Goal: Information Seeking & Learning: Compare options

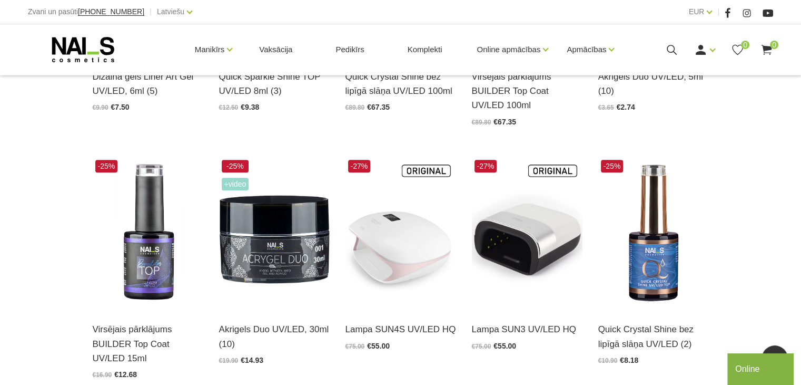
scroll to position [474, 0]
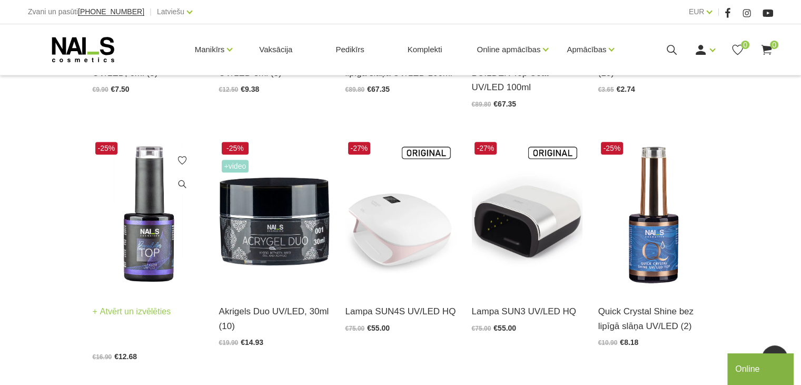
click at [134, 226] on img at bounding box center [148, 215] width 111 height 152
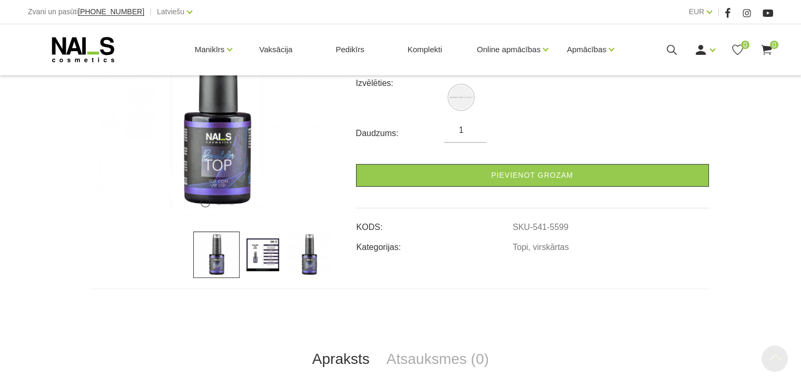
scroll to position [211, 0]
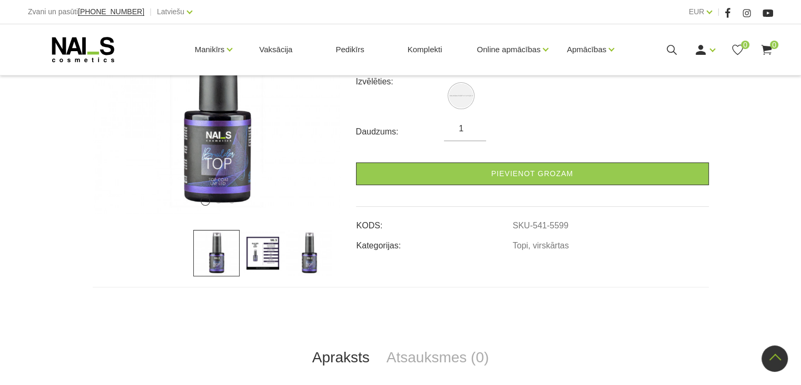
click at [257, 250] on img at bounding box center [263, 253] width 46 height 46
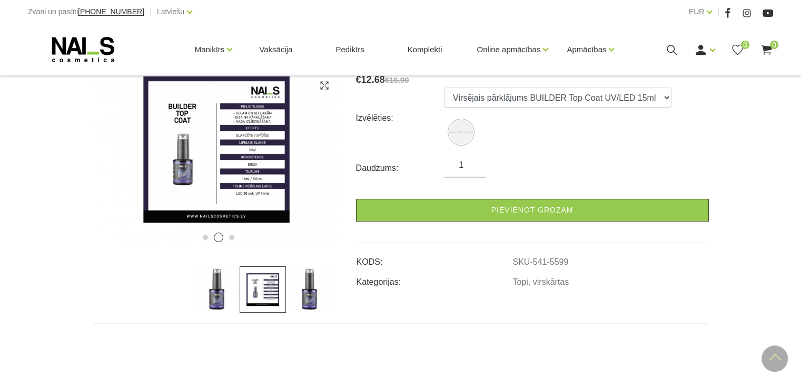
scroll to position [105, 0]
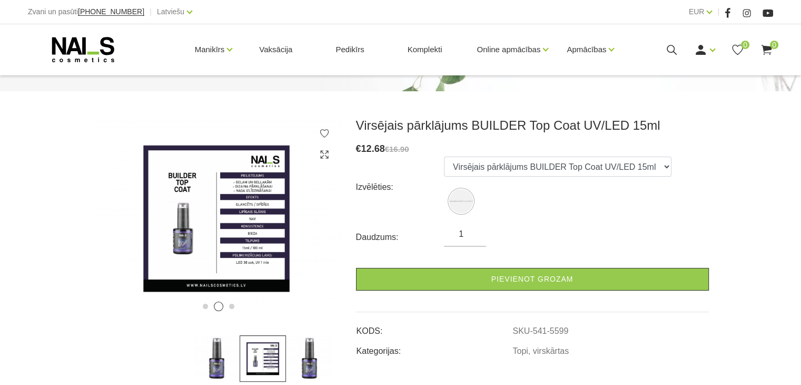
click at [301, 358] on img at bounding box center [309, 358] width 46 height 46
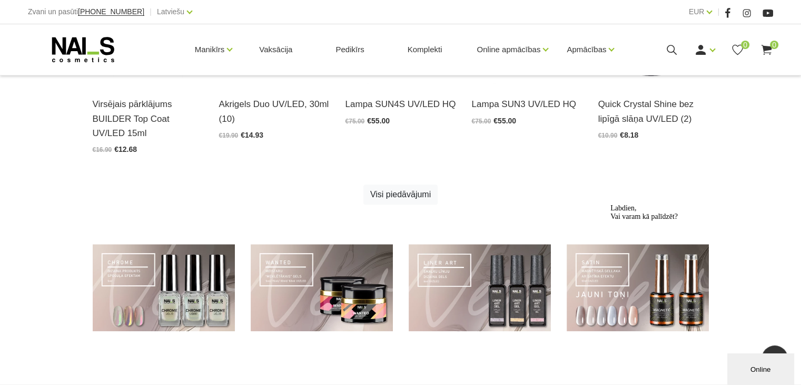
scroll to position [685, 0]
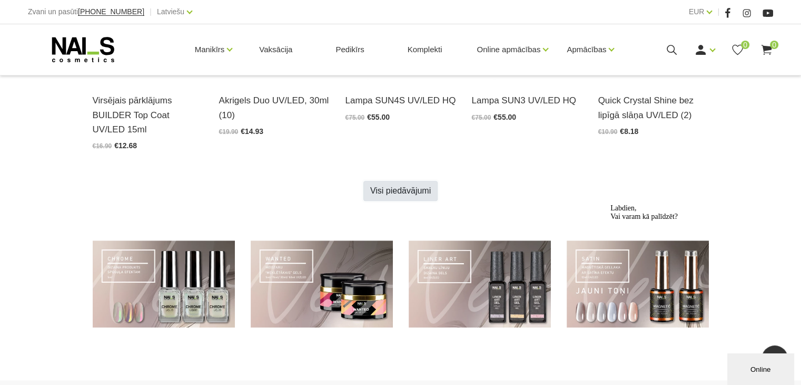
click at [407, 193] on link "Visi piedāvājumi" at bounding box center [401, 191] width 74 height 20
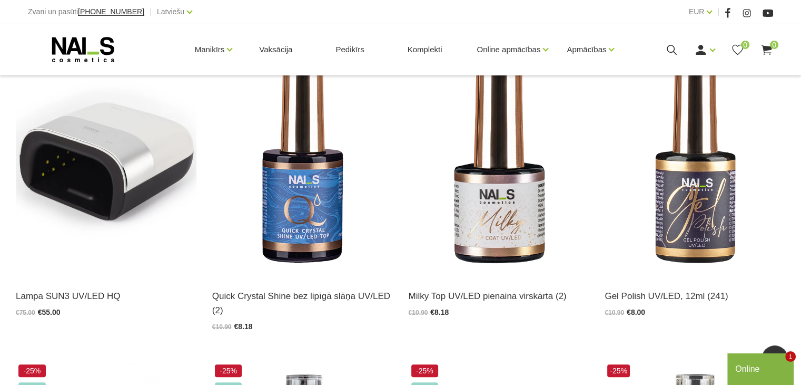
scroll to position [894, 0]
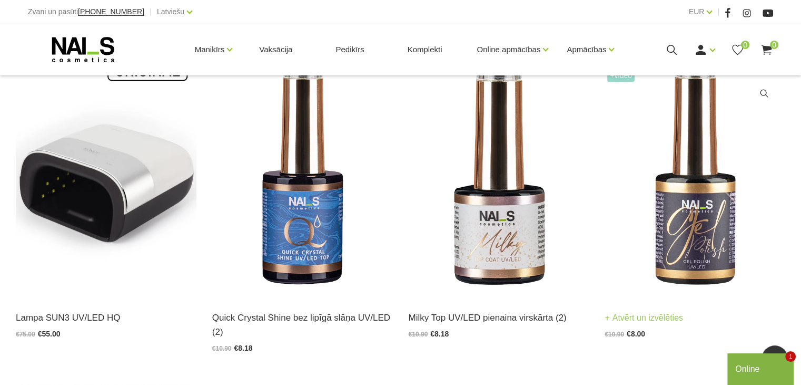
click at [682, 224] on img at bounding box center [695, 172] width 181 height 248
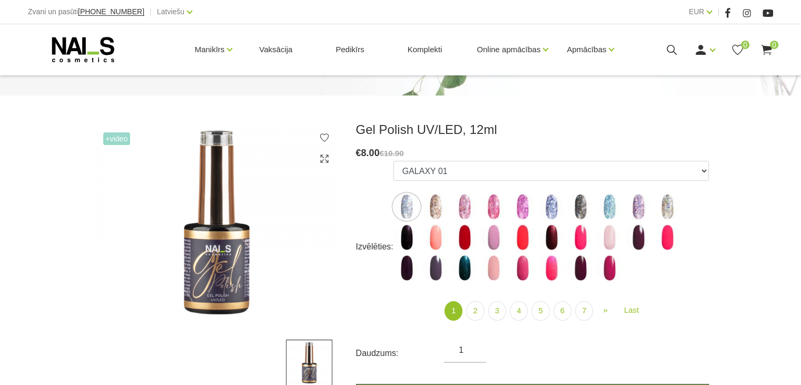
scroll to position [105, 0]
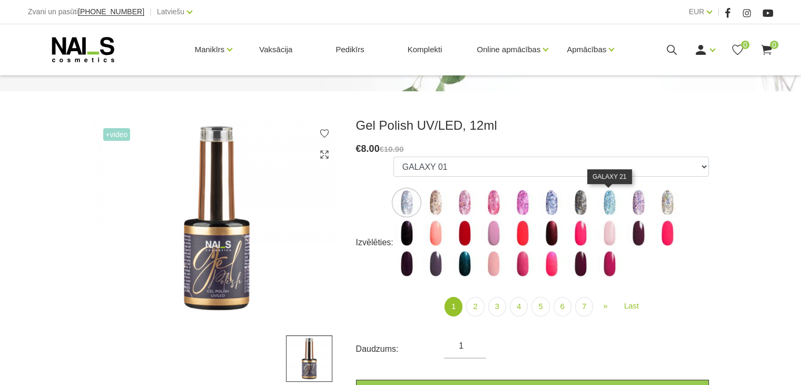
click at [610, 207] on img at bounding box center [609, 202] width 26 height 26
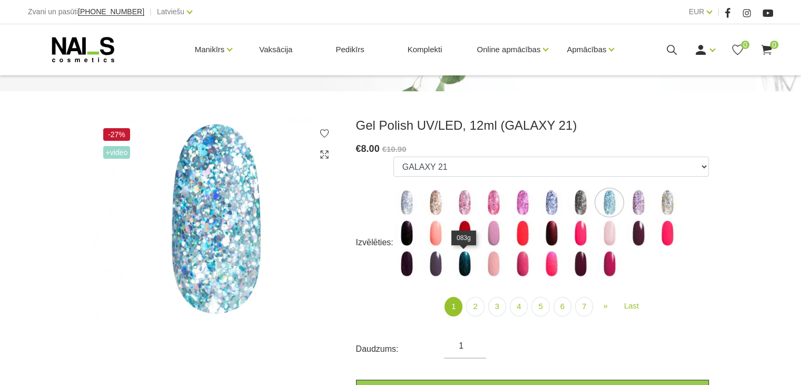
click at [464, 264] on img at bounding box center [465, 263] width 26 height 26
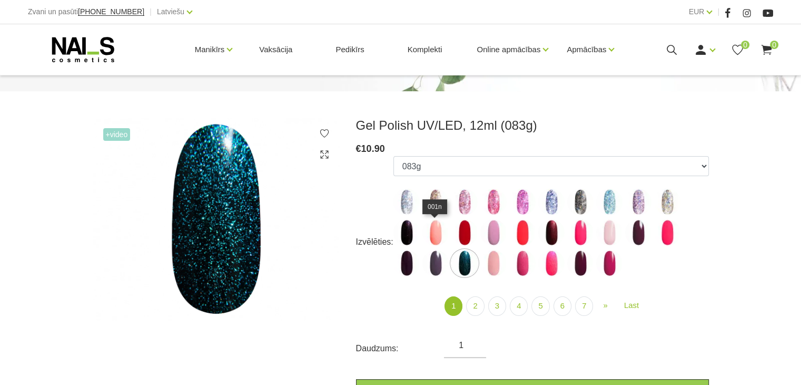
click at [434, 236] on img at bounding box center [436, 232] width 26 height 26
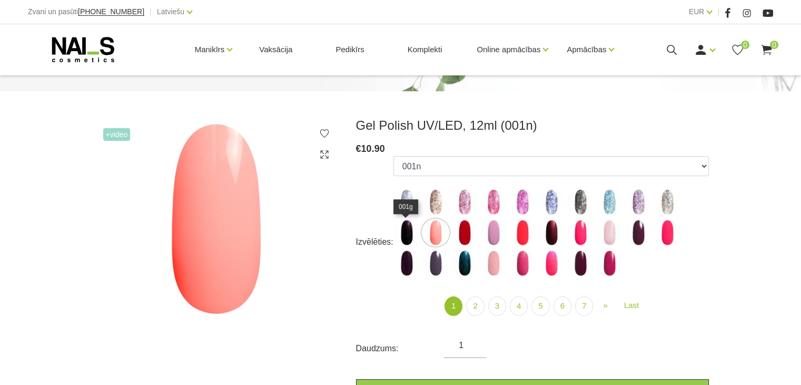
click at [409, 232] on img at bounding box center [407, 232] width 26 height 26
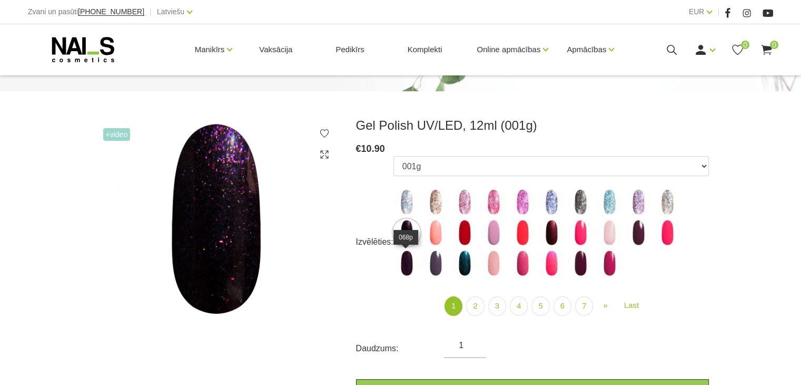
click at [411, 258] on img at bounding box center [407, 263] width 26 height 26
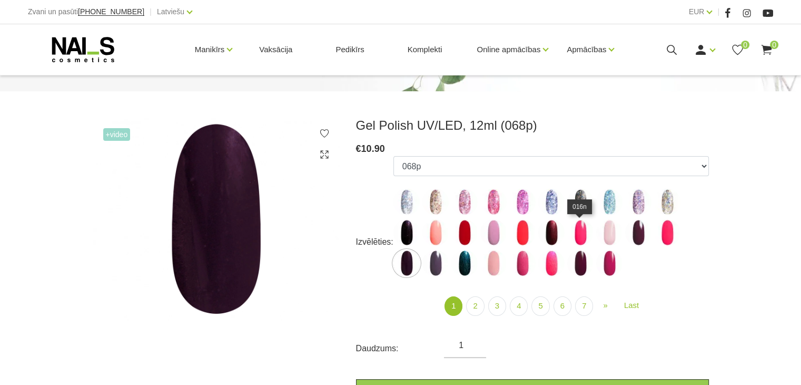
click at [583, 236] on img at bounding box center [580, 232] width 26 height 26
select select "3967"
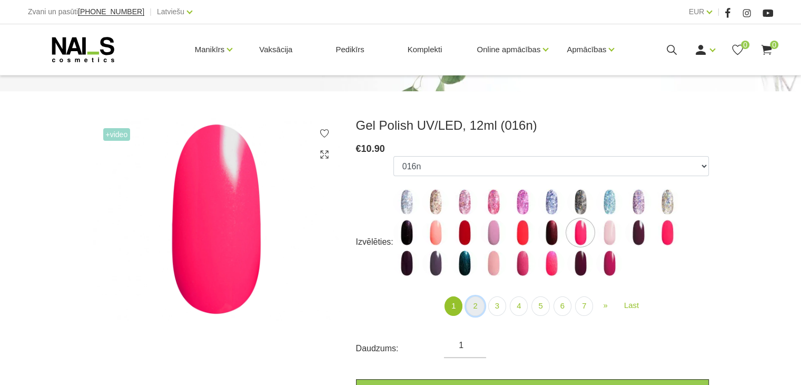
click at [474, 305] on link "2" at bounding box center [475, 305] width 18 height 19
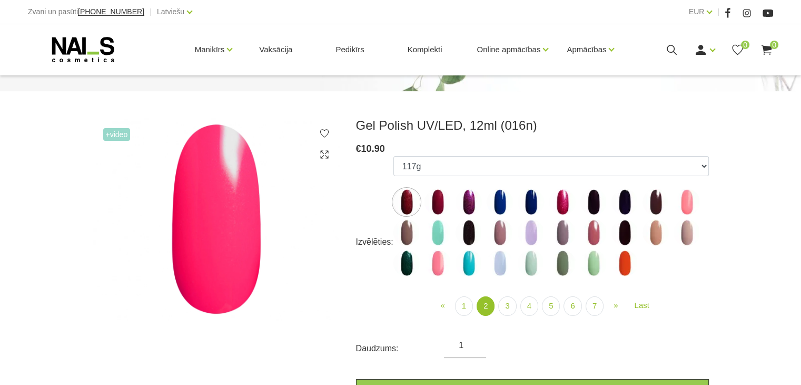
click at [536, 234] on img at bounding box center [531, 232] width 26 height 26
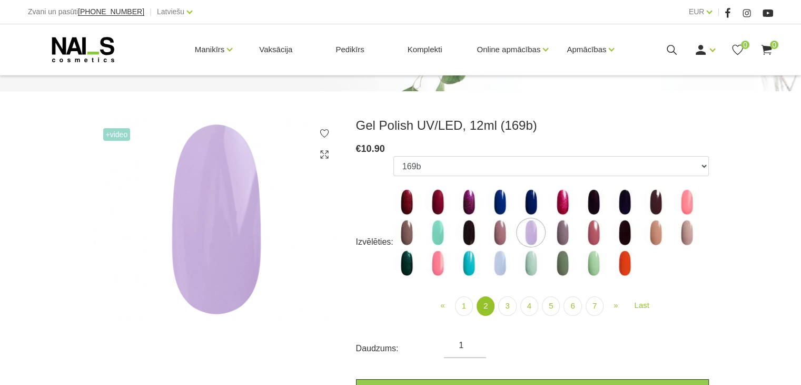
click at [442, 229] on img at bounding box center [438, 232] width 26 height 26
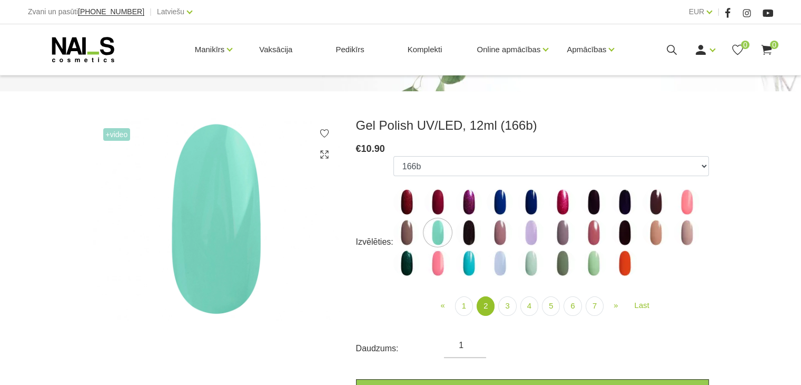
click at [530, 262] on img at bounding box center [531, 263] width 26 height 26
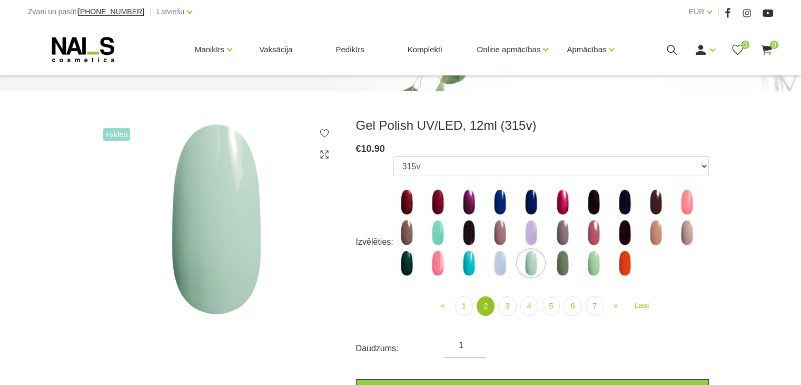
click at [463, 264] on img at bounding box center [469, 263] width 26 height 26
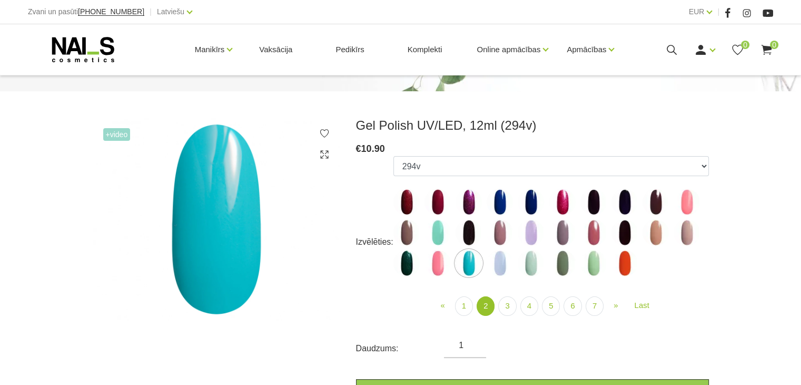
click at [526, 264] on img at bounding box center [531, 263] width 26 height 26
select select "4082"
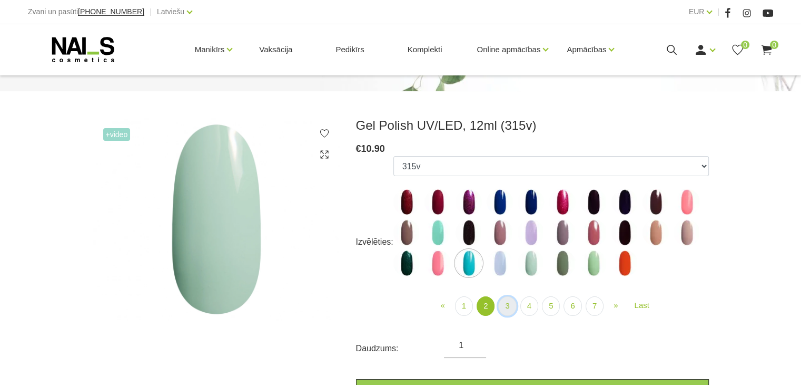
click at [508, 303] on link "3" at bounding box center [507, 305] width 18 height 19
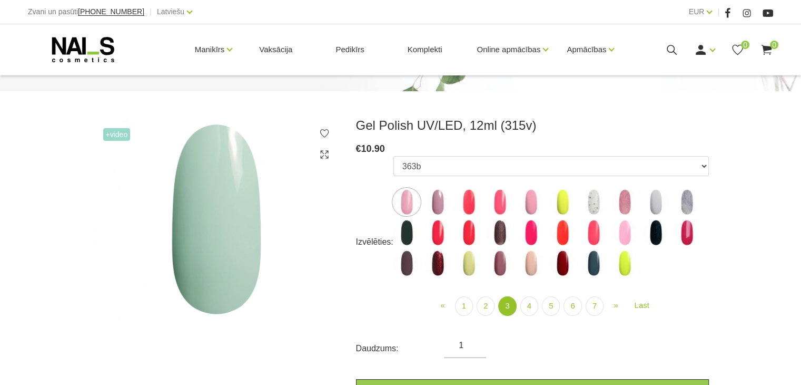
click at [688, 202] on img at bounding box center [687, 202] width 26 height 26
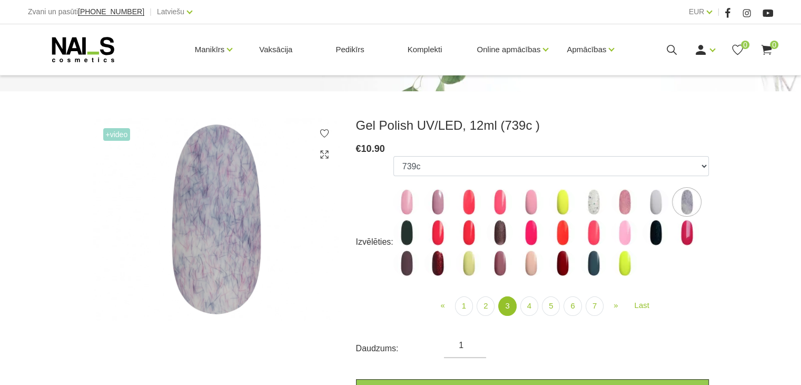
click at [655, 202] on img at bounding box center [656, 202] width 26 height 26
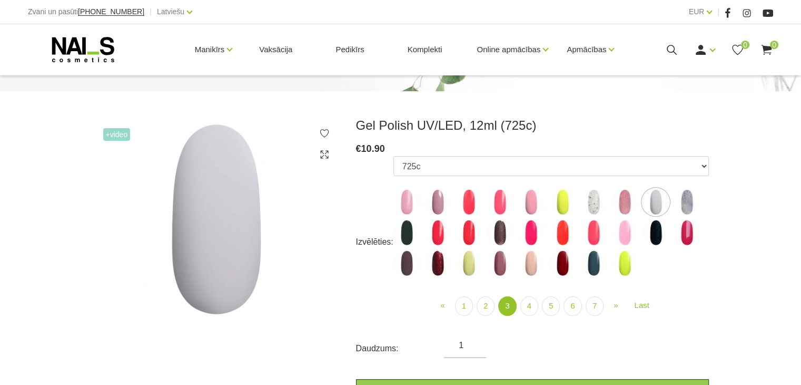
click at [590, 197] on img at bounding box center [594, 202] width 26 height 26
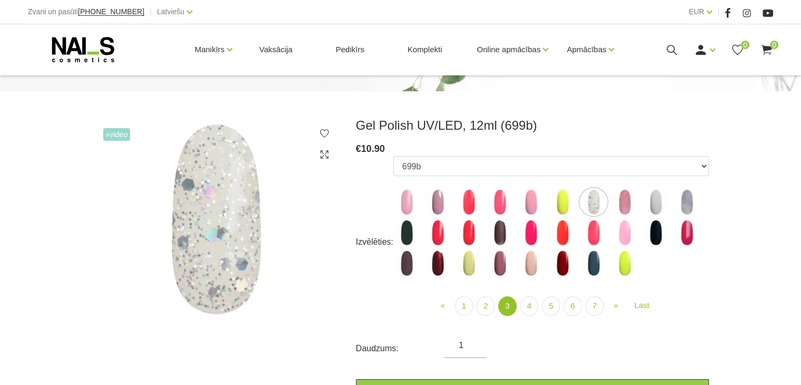
click at [614, 201] on img at bounding box center [625, 202] width 26 height 26
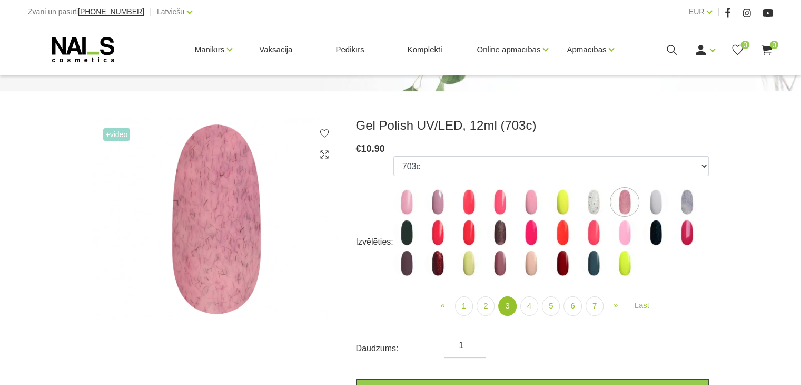
click at [472, 265] on img at bounding box center [469, 263] width 26 height 26
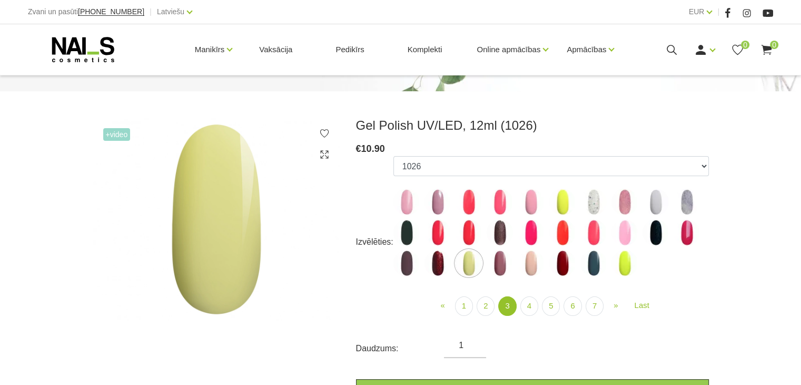
click at [400, 234] on img at bounding box center [407, 232] width 26 height 26
select select "4128"
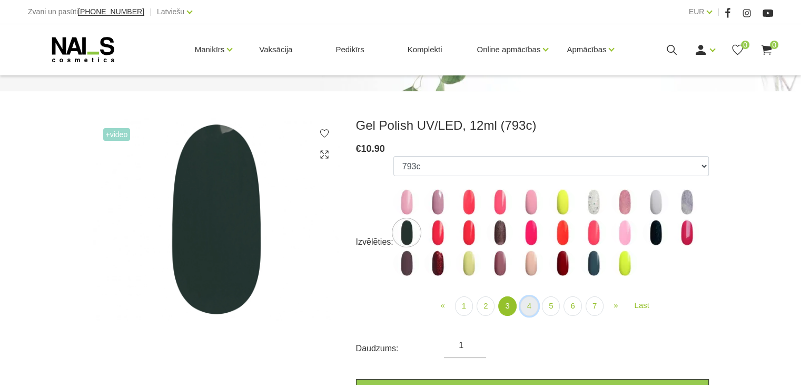
click at [528, 307] on link "4" at bounding box center [530, 305] width 18 height 19
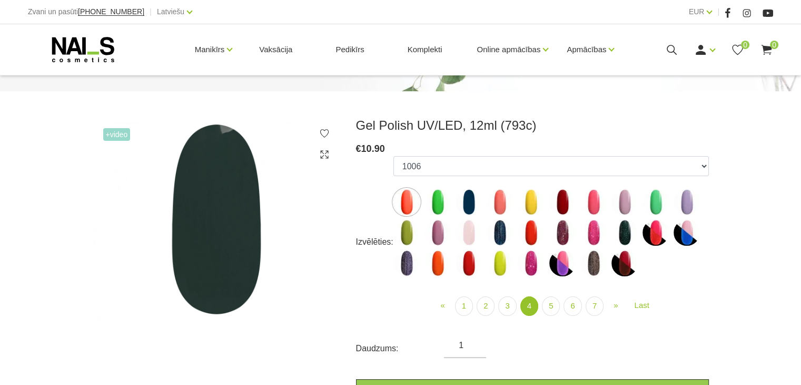
click at [466, 228] on img at bounding box center [469, 232] width 26 height 26
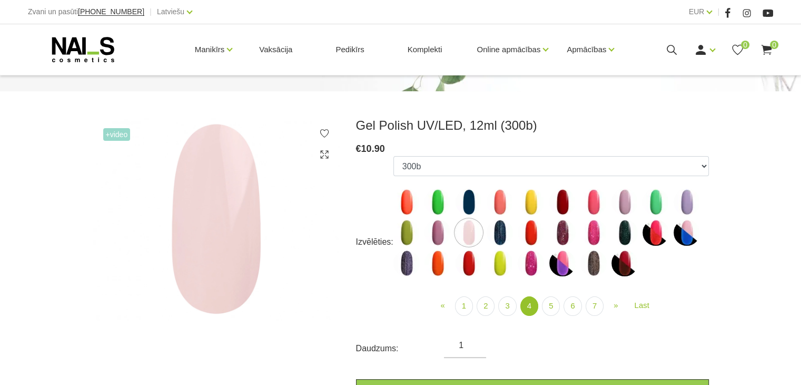
click at [687, 207] on img at bounding box center [687, 202] width 26 height 26
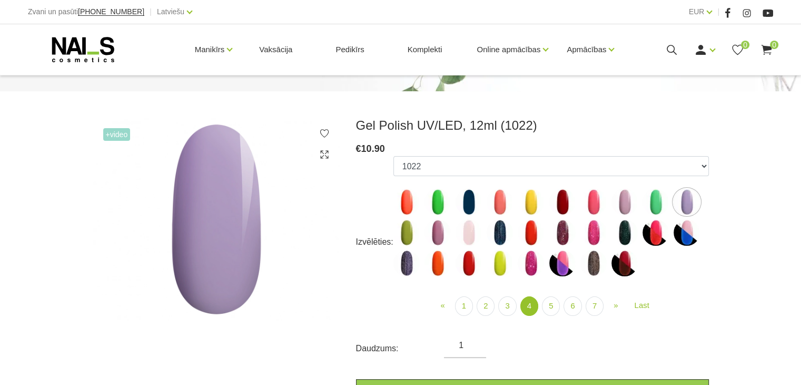
click at [619, 200] on img at bounding box center [625, 202] width 26 height 26
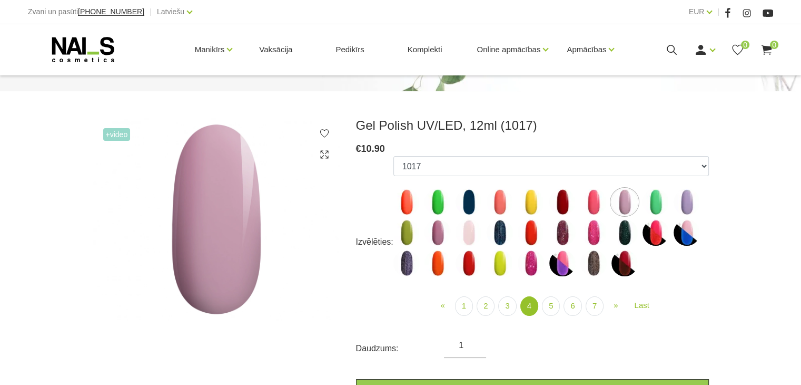
click at [683, 237] on img at bounding box center [687, 232] width 26 height 26
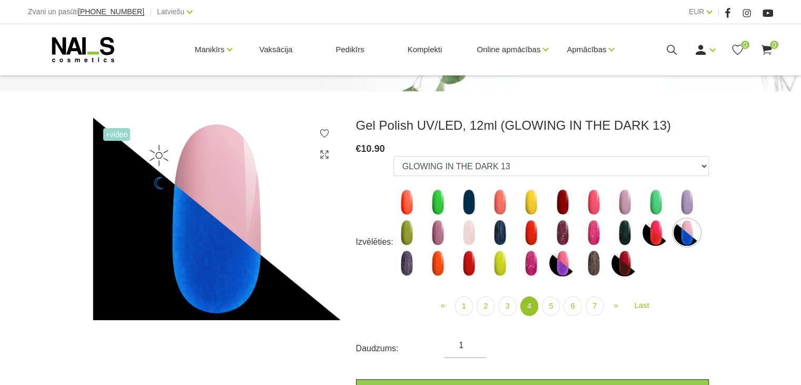
click at [567, 258] on img at bounding box center [563, 263] width 26 height 26
select select "4468"
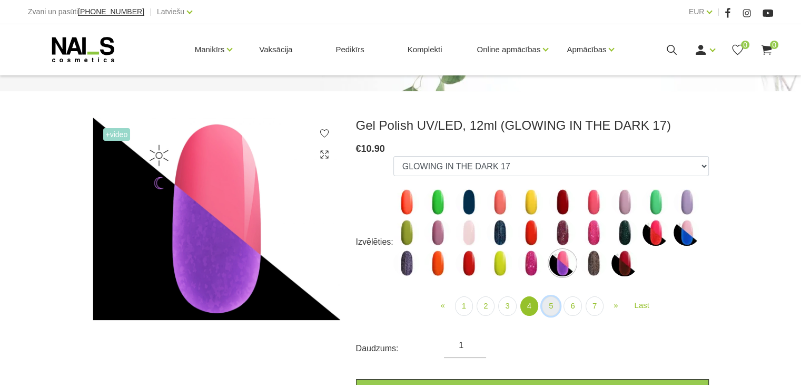
click at [554, 310] on link "5" at bounding box center [551, 305] width 18 height 19
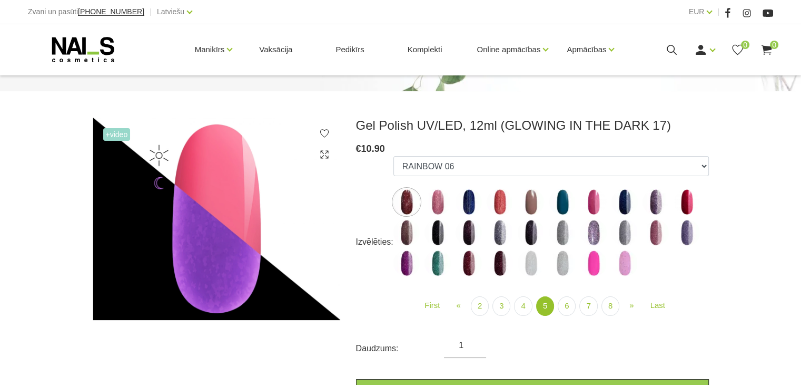
click at [498, 239] on img at bounding box center [500, 232] width 26 height 26
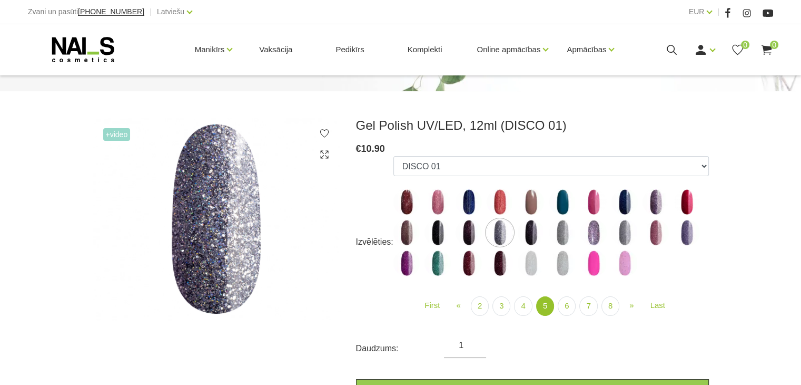
click at [528, 262] on img at bounding box center [531, 263] width 26 height 26
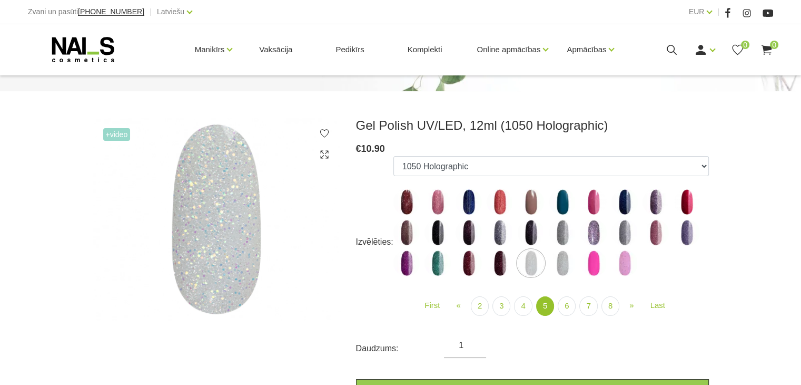
click at [568, 204] on img at bounding box center [563, 202] width 26 height 26
select select "4887"
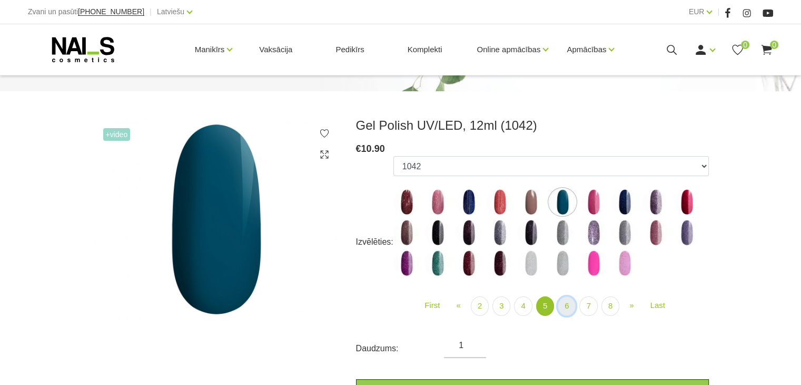
click at [564, 306] on link "6" at bounding box center [567, 305] width 18 height 19
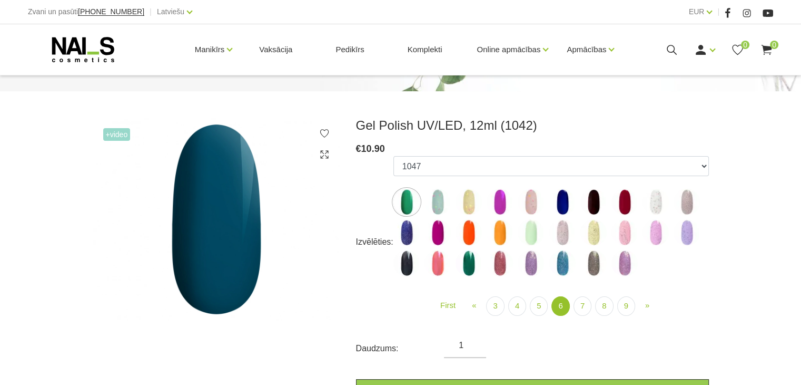
click at [439, 205] on img at bounding box center [438, 202] width 26 height 26
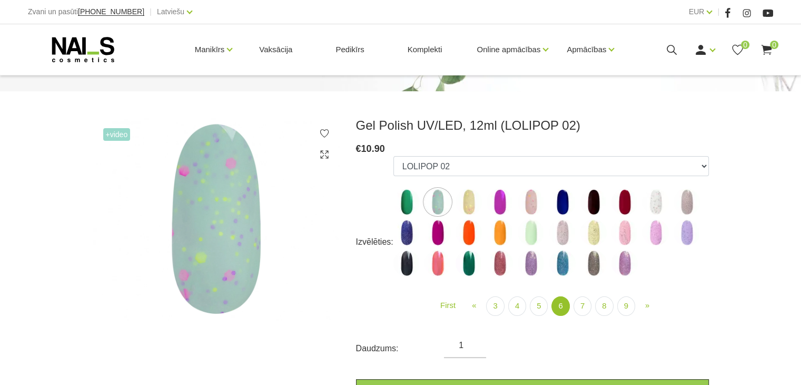
click at [626, 239] on img at bounding box center [625, 232] width 26 height 26
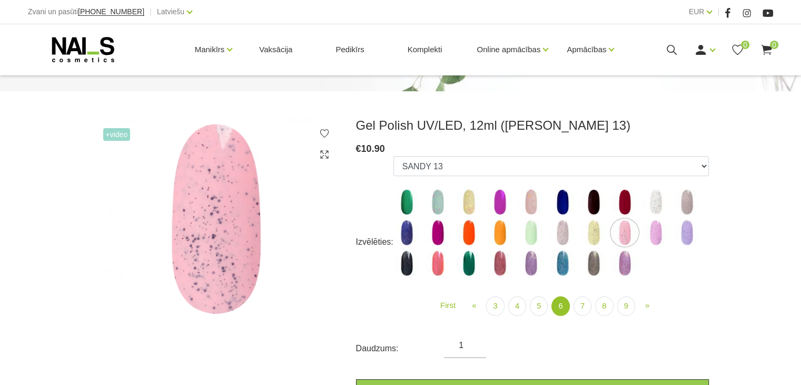
click at [562, 265] on img at bounding box center [563, 263] width 26 height 26
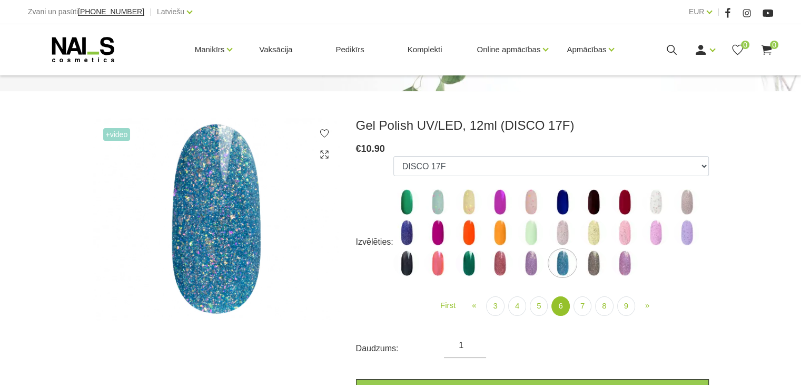
click at [687, 202] on img at bounding box center [687, 202] width 26 height 26
select select "5300"
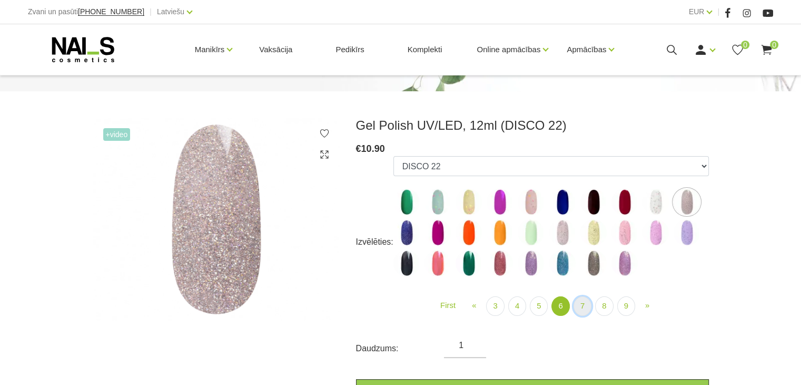
click at [588, 306] on link "7" at bounding box center [583, 305] width 18 height 19
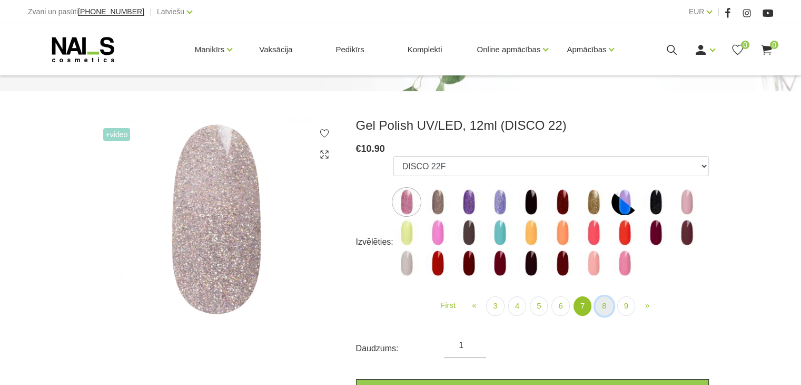
click at [599, 306] on link "8" at bounding box center [604, 305] width 18 height 19
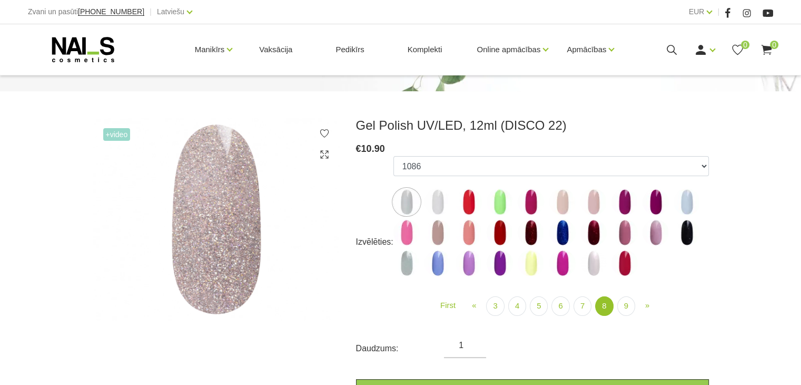
click at [439, 195] on img at bounding box center [438, 202] width 26 height 26
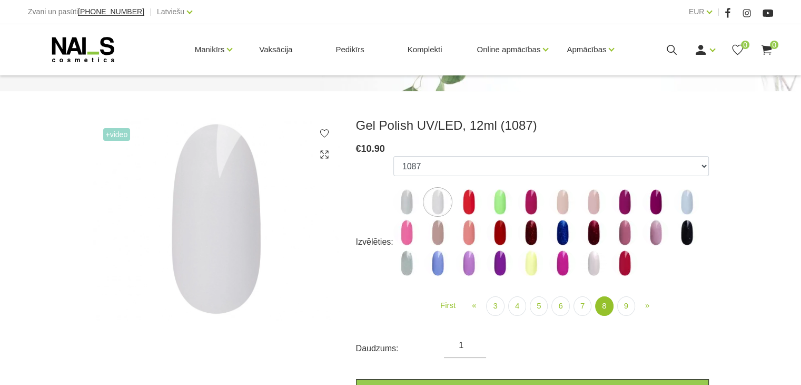
click at [500, 201] on img at bounding box center [500, 202] width 26 height 26
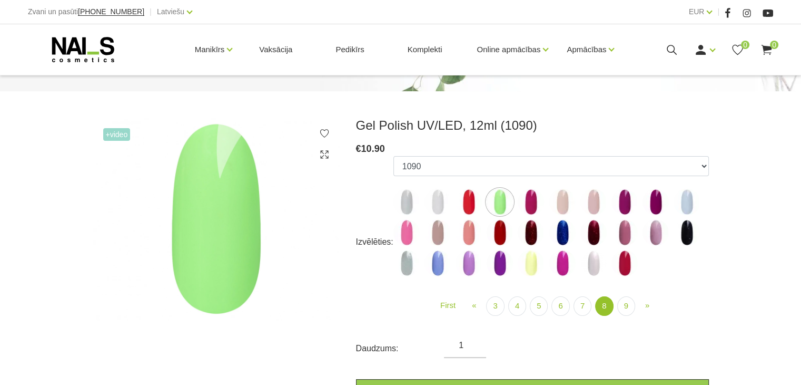
click at [528, 265] on img at bounding box center [531, 263] width 26 height 26
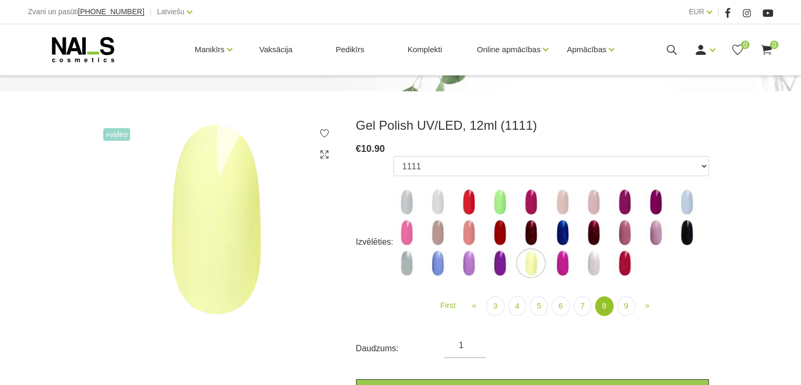
click at [594, 266] on img at bounding box center [594, 263] width 26 height 26
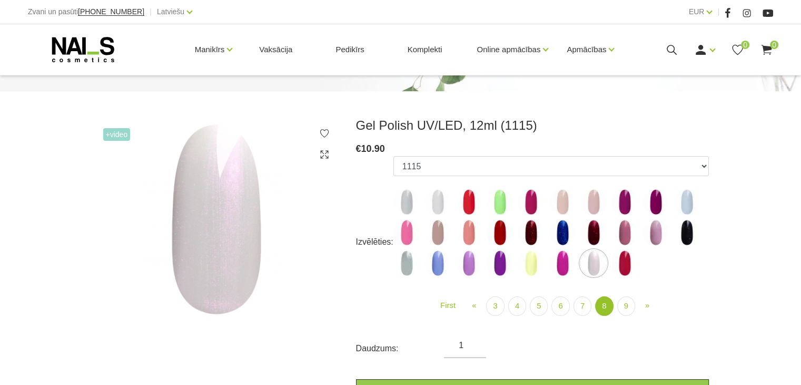
click at [628, 263] on img at bounding box center [625, 263] width 26 height 26
select select "6195"
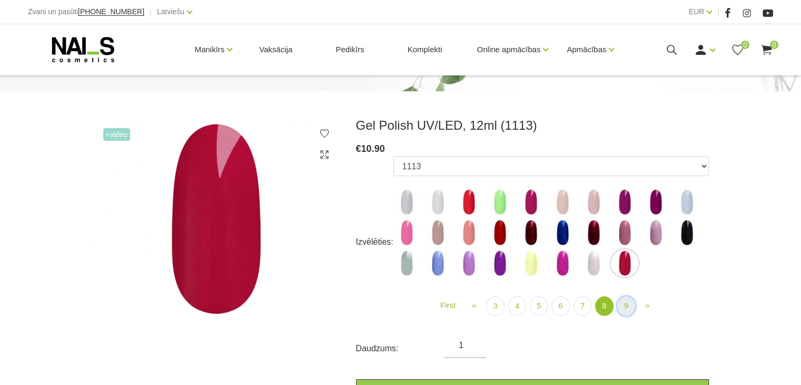
click at [624, 308] on link "9" at bounding box center [627, 305] width 18 height 19
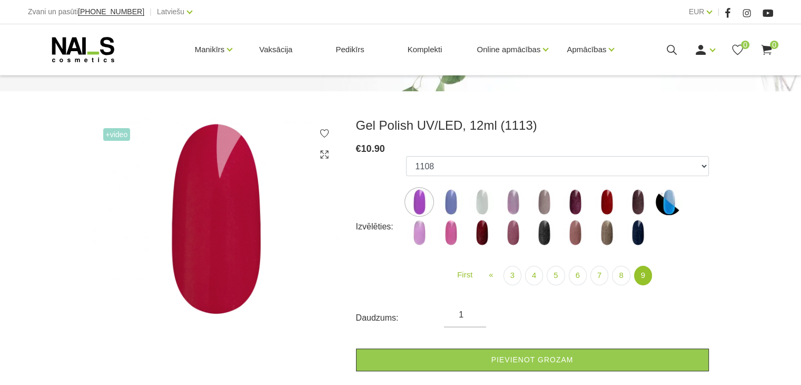
click at [454, 205] on img at bounding box center [451, 202] width 26 height 26
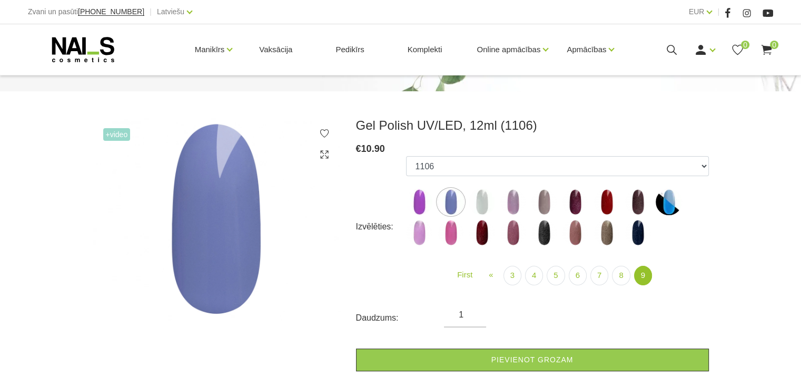
click at [489, 210] on img at bounding box center [482, 202] width 26 height 26
select select "6242"
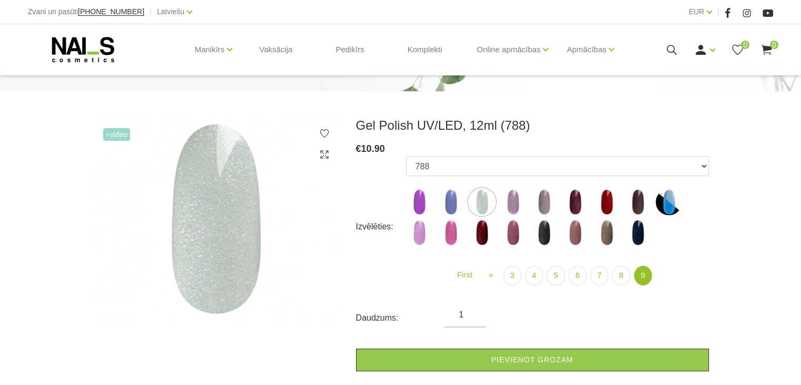
click at [93, 48] on icon at bounding box center [83, 49] width 111 height 26
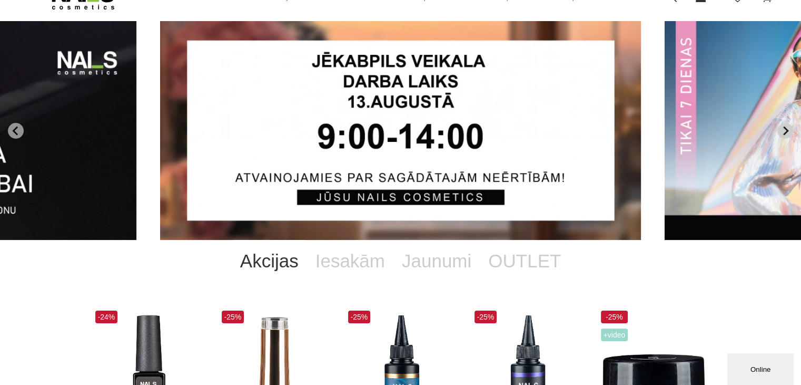
click at [783, 130] on icon "Next slide" at bounding box center [785, 130] width 9 height 9
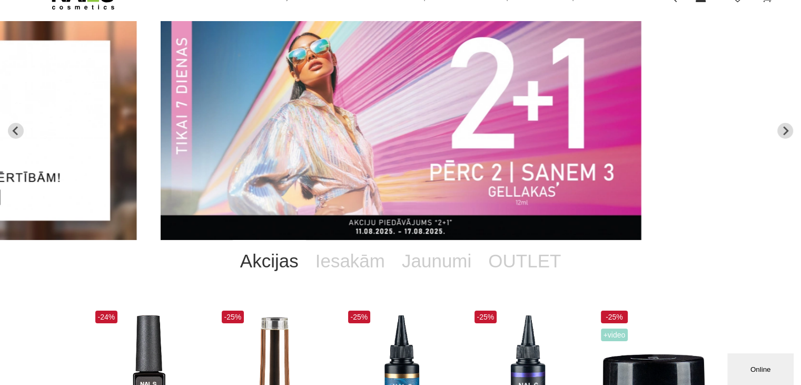
click at [451, 119] on img "2 of 12" at bounding box center [401, 130] width 481 height 219
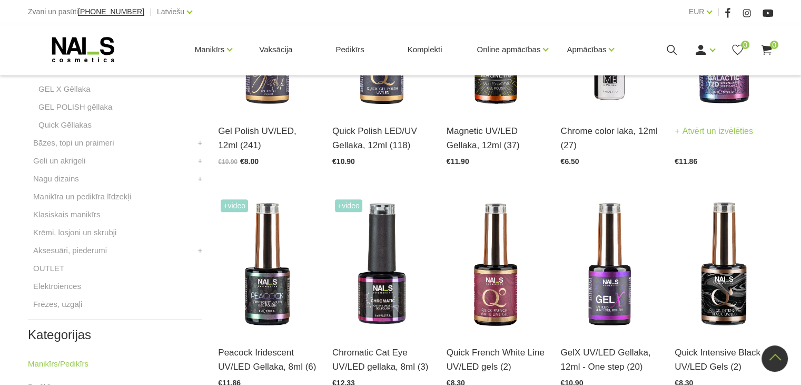
scroll to position [369, 0]
